Goal: Check status: Check status

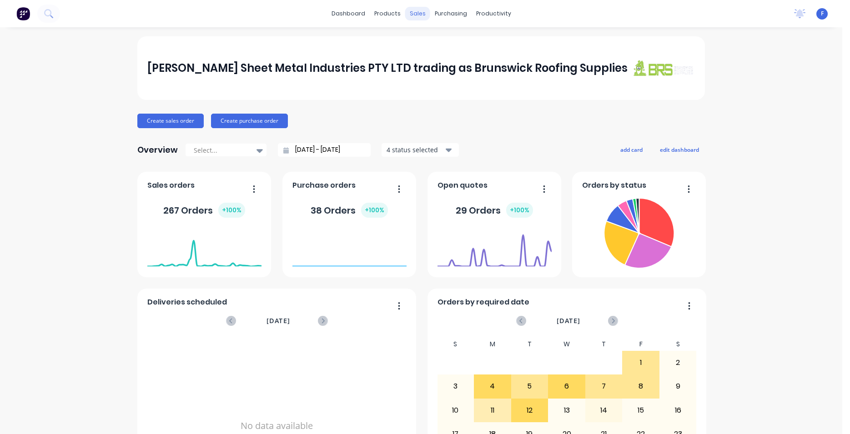
click at [412, 14] on div "sales" at bounding box center [417, 14] width 25 height 14
click at [446, 44] on div "Sales Orders" at bounding box center [447, 44] width 37 height 8
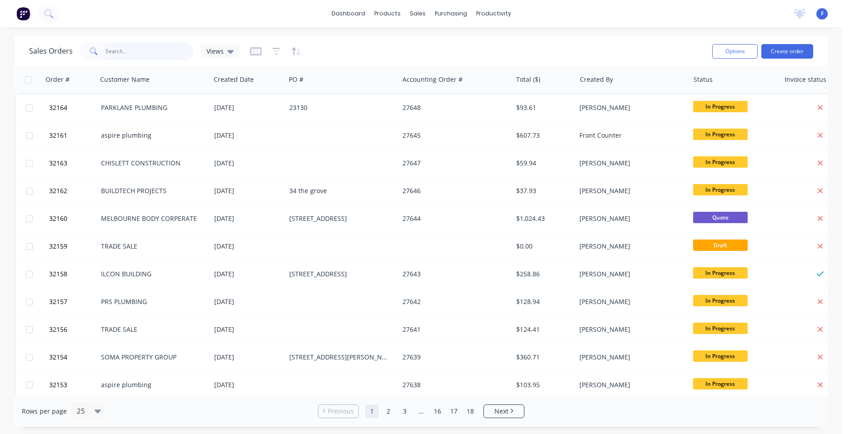
click at [135, 49] on input "text" at bounding box center [149, 51] width 89 height 18
type input "32145"
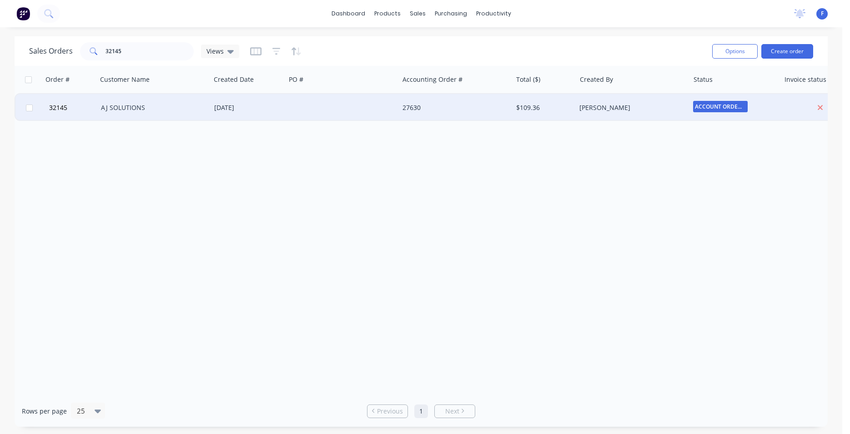
click at [330, 115] on div at bounding box center [341, 107] width 113 height 27
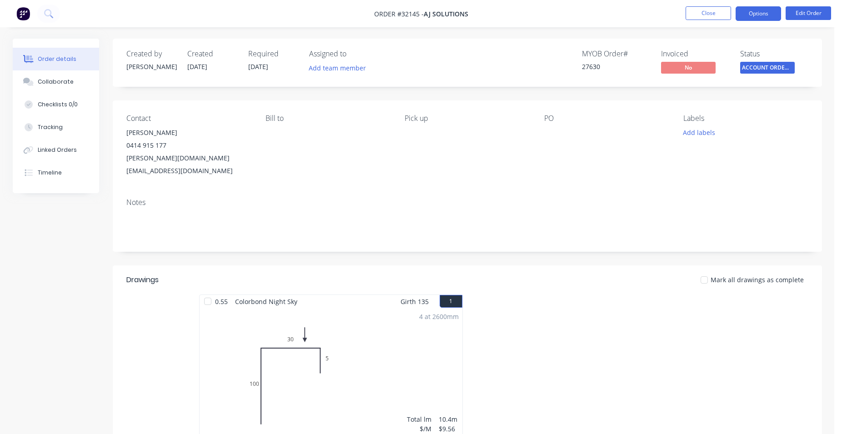
click at [748, 10] on button "Options" at bounding box center [758, 13] width 45 height 15
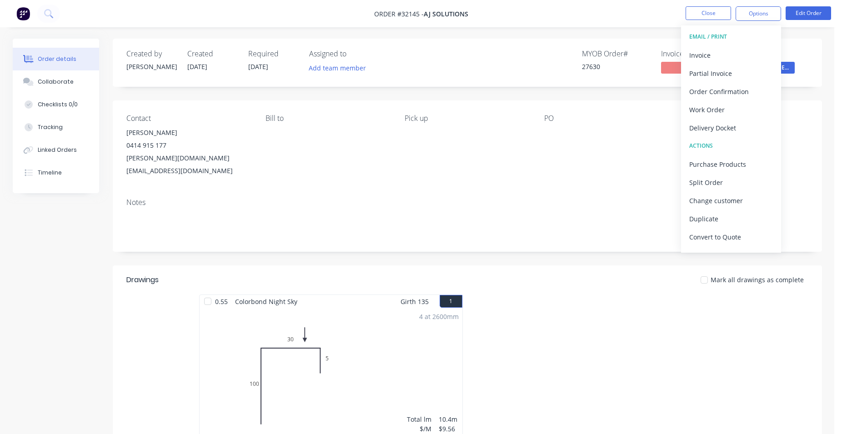
click at [800, 86] on div "Created by [PERSON_NAME] Created [DATE] Required [DATE] Assigned to Add team me…" at bounding box center [467, 63] width 709 height 48
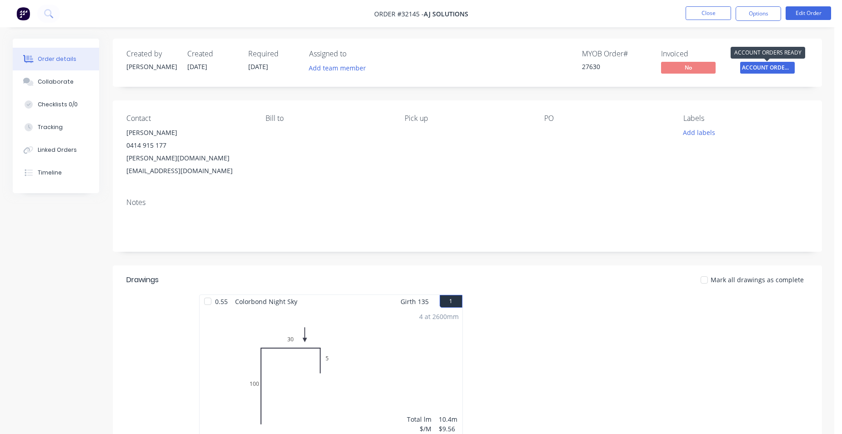
click at [767, 69] on span "ACCOUNT ORDERS ..." at bounding box center [767, 67] width 55 height 11
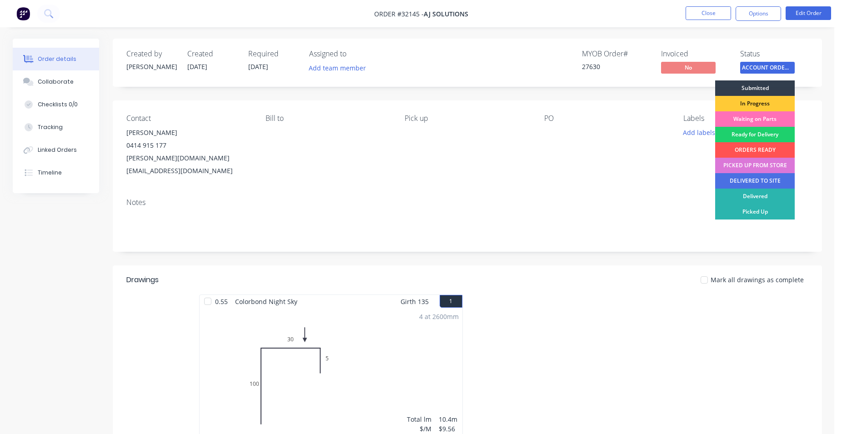
click at [768, 168] on div "PICKED UP FROM STORE" at bounding box center [755, 165] width 80 height 15
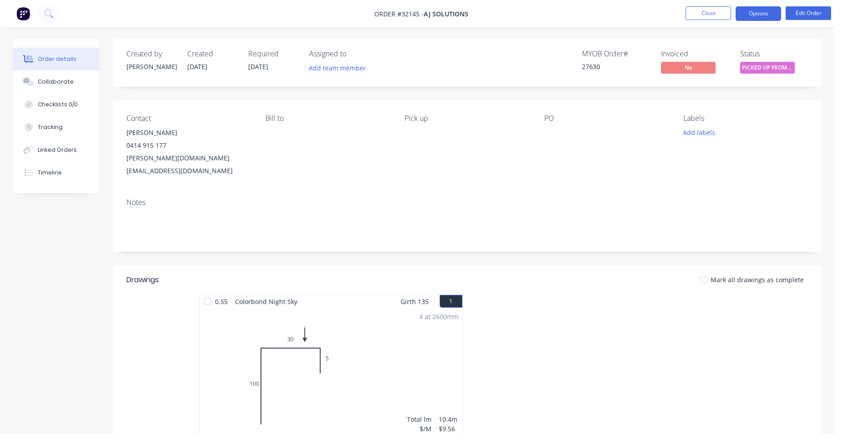
click at [756, 15] on button "Options" at bounding box center [758, 13] width 45 height 15
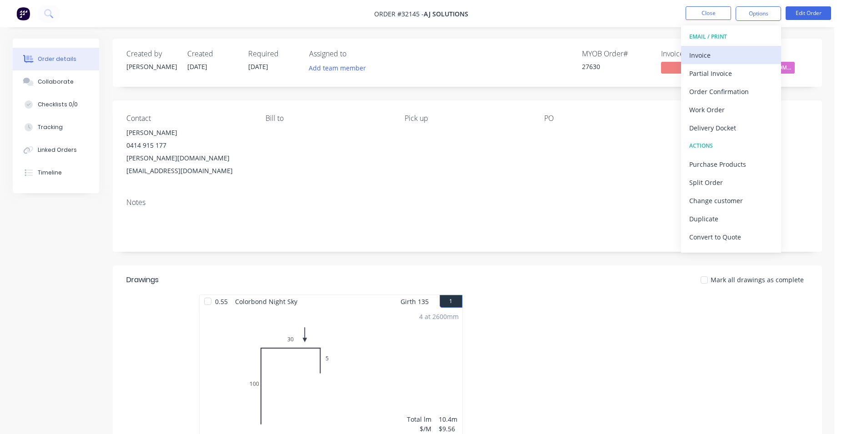
click at [733, 53] on div "Invoice" at bounding box center [731, 55] width 84 height 13
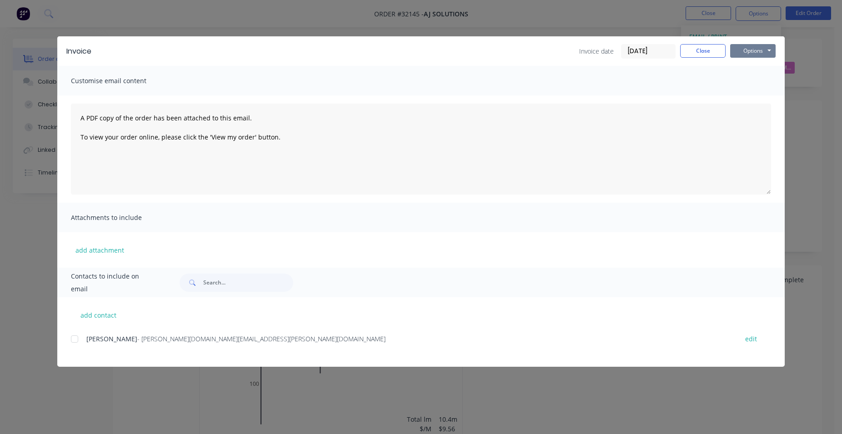
click at [766, 54] on button "Options" at bounding box center [752, 51] width 45 height 14
click at [762, 80] on button "Print" at bounding box center [759, 82] width 58 height 15
click at [706, 54] on button "Close" at bounding box center [702, 51] width 45 height 14
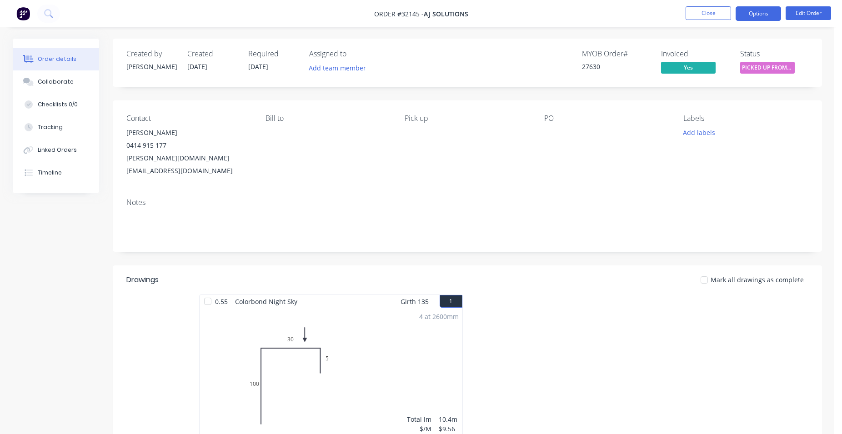
click at [742, 12] on button "Options" at bounding box center [758, 13] width 45 height 15
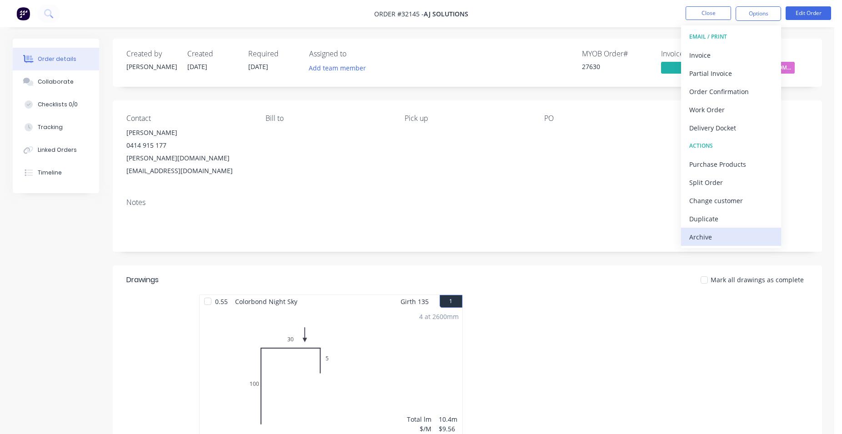
click at [705, 240] on div "Archive" at bounding box center [731, 236] width 84 height 13
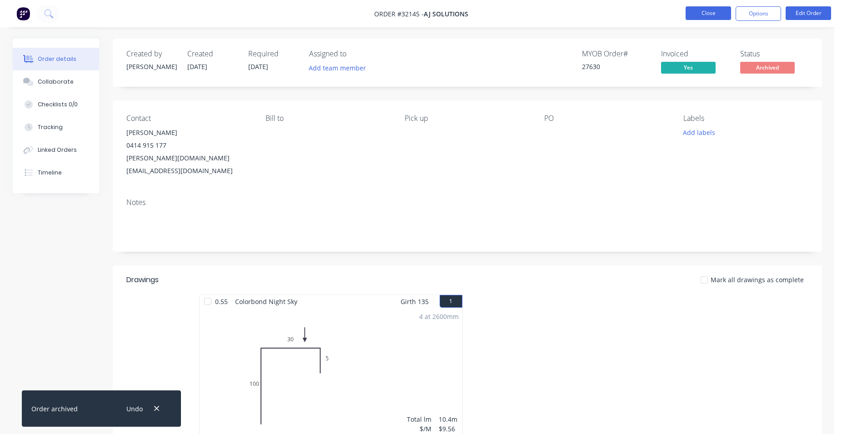
click at [726, 13] on button "Close" at bounding box center [707, 13] width 45 height 14
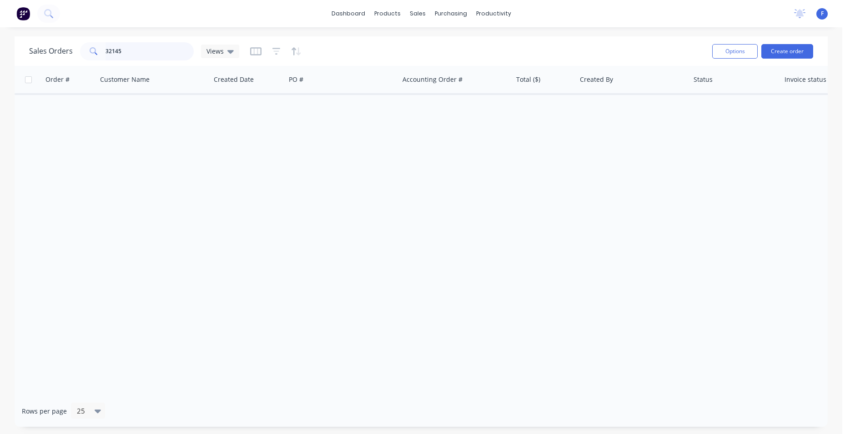
click at [156, 52] on input "32145" at bounding box center [149, 51] width 89 height 18
type input "3"
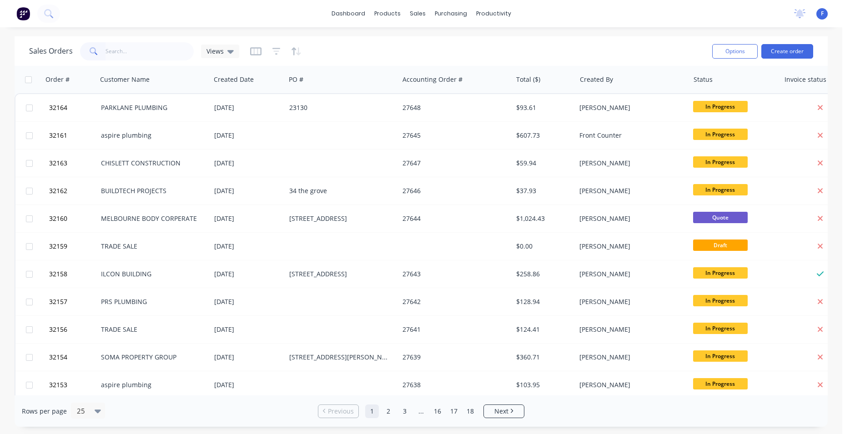
click at [23, 15] on img at bounding box center [23, 14] width 14 height 14
